Goal: Communication & Community: Connect with others

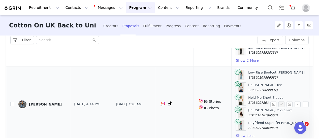
click at [50, 103] on div "[PERSON_NAME]" at bounding box center [45, 104] width 33 height 4
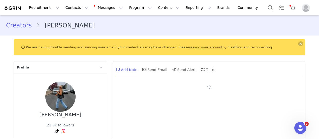
type input "+1 ([GEOGRAPHIC_DATA])"
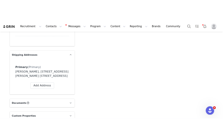
scroll to position [473, 0]
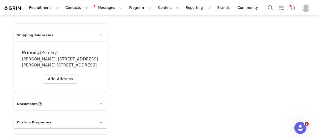
drag, startPoint x: 50, startPoint y: 53, endPoint x: 38, endPoint y: 67, distance: 18.6
click at [38, 67] on div "[PERSON_NAME], [STREET_ADDRESS][PERSON_NAME] [STREET_ADDRESS]" at bounding box center [60, 62] width 77 height 12
click at [45, 68] on div "[PERSON_NAME], [STREET_ADDRESS][PERSON_NAME] [STREET_ADDRESS]" at bounding box center [60, 62] width 77 height 12
drag, startPoint x: 69, startPoint y: 60, endPoint x: 50, endPoint y: 54, distance: 20.2
click at [50, 56] on div "[PERSON_NAME], [STREET_ADDRESS][PERSON_NAME] [STREET_ADDRESS]" at bounding box center [60, 62] width 77 height 12
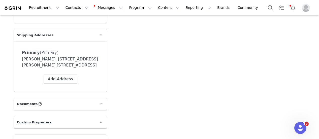
copy div "[STREET_ADDRESS][PERSON_NAME] [STREET_ADDRESS]"
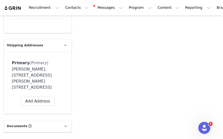
click at [10, 8] on img at bounding box center [13, 8] width 18 height 5
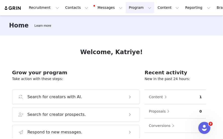
click at [133, 8] on button "Program Program" at bounding box center [140, 7] width 29 height 11
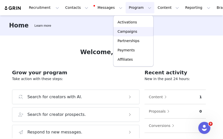
click at [129, 32] on p "Campaigns" at bounding box center [128, 31] width 20 height 5
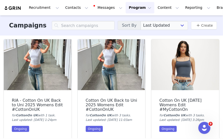
click at [99, 52] on img at bounding box center [112, 64] width 68 height 51
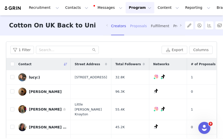
click at [137, 26] on div "Proposals" at bounding box center [138, 25] width 17 height 13
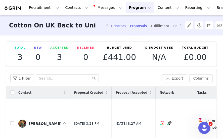
click at [118, 26] on div "Creators" at bounding box center [118, 25] width 15 height 13
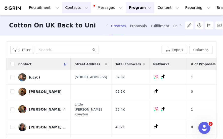
click at [79, 8] on button "Contacts Contacts" at bounding box center [76, 7] width 29 height 11
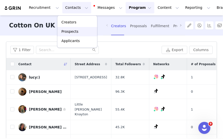
click at [77, 30] on div "Prospects" at bounding box center [77, 31] width 34 height 5
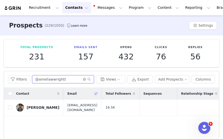
click at [68, 81] on input "@ameliawwrightt" at bounding box center [63, 79] width 62 height 8
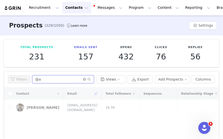
type input "@"
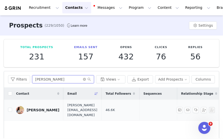
type input "[PERSON_NAME]"
click at [31, 108] on div "[PERSON_NAME]" at bounding box center [43, 110] width 33 height 4
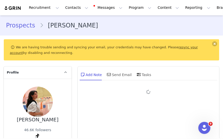
type input "+1 ([GEOGRAPHIC_DATA])"
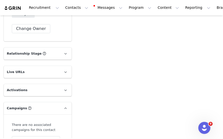
scroll to position [754, 0]
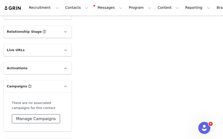
click at [39, 114] on button "Manage Campaigns" at bounding box center [36, 118] width 48 height 9
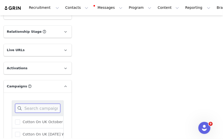
click at [32, 104] on input at bounding box center [37, 108] width 45 height 9
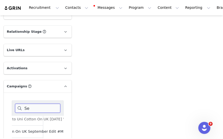
scroll to position [3, 20]
type input "S"
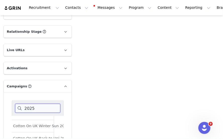
scroll to position [82, 0]
type input "2025"
click at [19, 136] on span at bounding box center [17, 138] width 5 height 5
click at [20, 136] on input "Cotton On UK Back to Uni 2025 Womens Edit #CottonOnUK" at bounding box center [20, 136] width 0 height 0
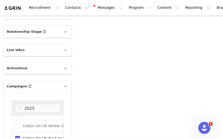
scroll to position [825, 0]
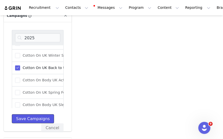
click at [26, 114] on button "Save Campaigns" at bounding box center [33, 118] width 42 height 9
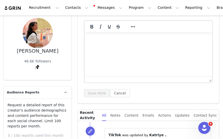
scroll to position [0, 0]
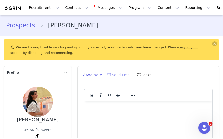
click at [112, 74] on div "Send Email" at bounding box center [119, 74] width 26 height 12
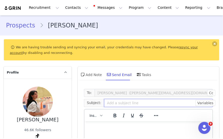
click at [111, 102] on input "text" at bounding box center [158, 103] width 109 height 8
type input "Hi"
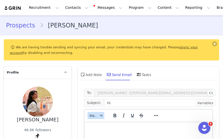
click at [100, 116] on icon "button" at bounding box center [101, 115] width 3 height 3
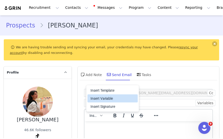
click at [110, 99] on div "Insert Variable" at bounding box center [113, 98] width 45 height 6
select select
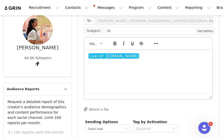
scroll to position [128, 0]
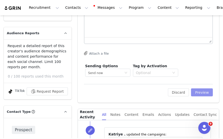
click at [196, 93] on button "Preview" at bounding box center [202, 92] width 22 height 8
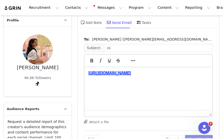
scroll to position [50, 0]
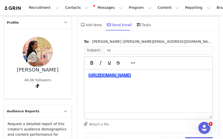
click at [133, 82] on html "﻿[URL][DOMAIN_NAME]" at bounding box center [148, 75] width 128 height 14
drag, startPoint x: 121, startPoint y: 82, endPoint x: 82, endPoint y: 72, distance: 40.0
click at [84, 72] on html "[URL][DOMAIN_NAME]" at bounding box center [148, 75] width 128 height 14
copy p "[URL][DOMAIN_NAME]"
